Goal: Obtain resource: Obtain resource

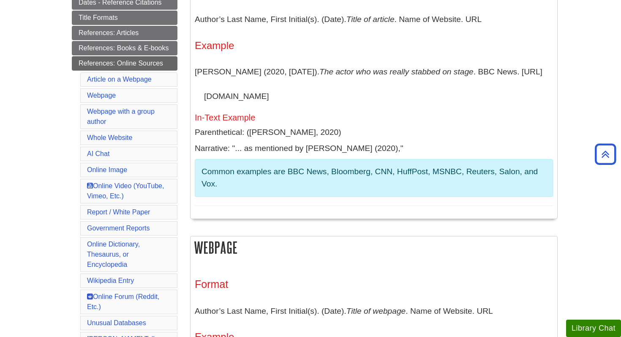
scroll to position [253, 0]
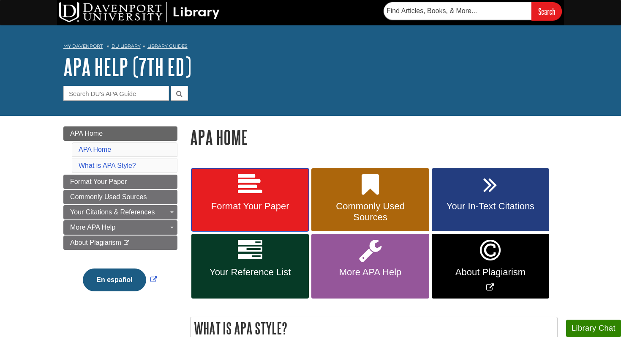
click at [259, 202] on span "Format Your Paper" at bounding box center [250, 206] width 105 height 11
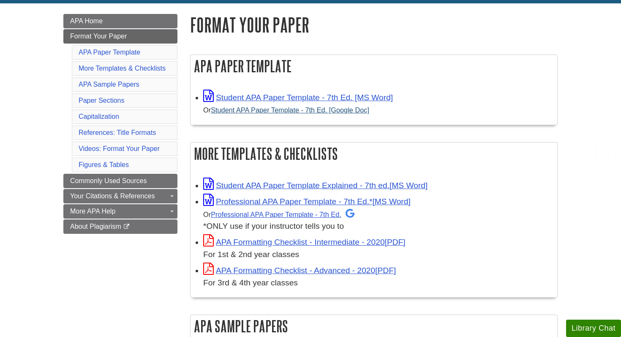
scroll to position [115, 0]
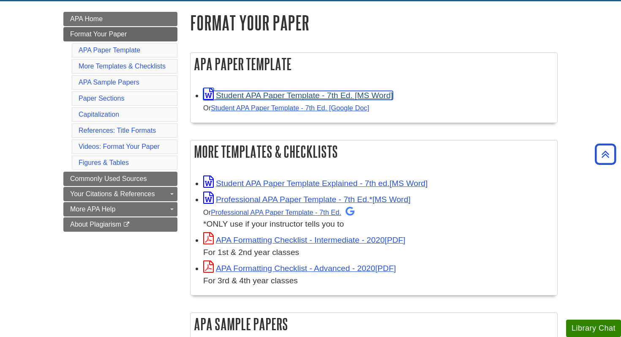
click at [270, 96] on link "Student APA Paper Template - 7th Ed. [MS Word]" at bounding box center [298, 95] width 190 height 9
